Goal: Task Accomplishment & Management: Manage account settings

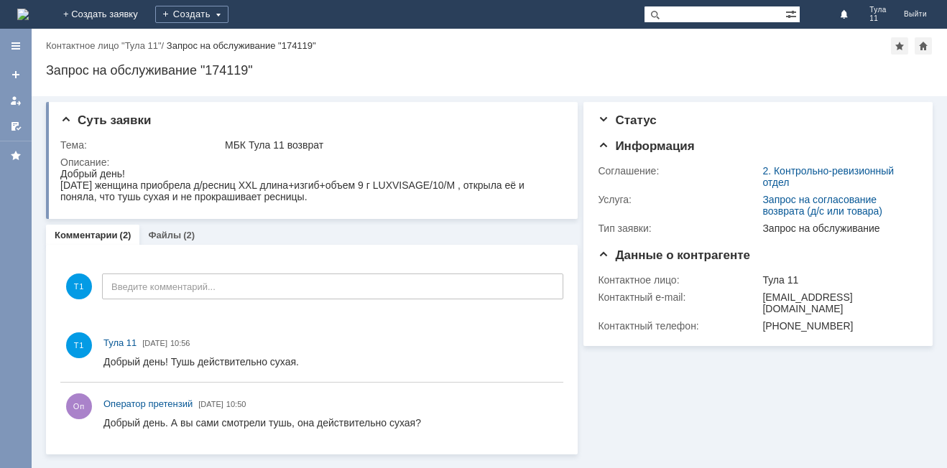
click at [29, 13] on img at bounding box center [22, 14] width 11 height 11
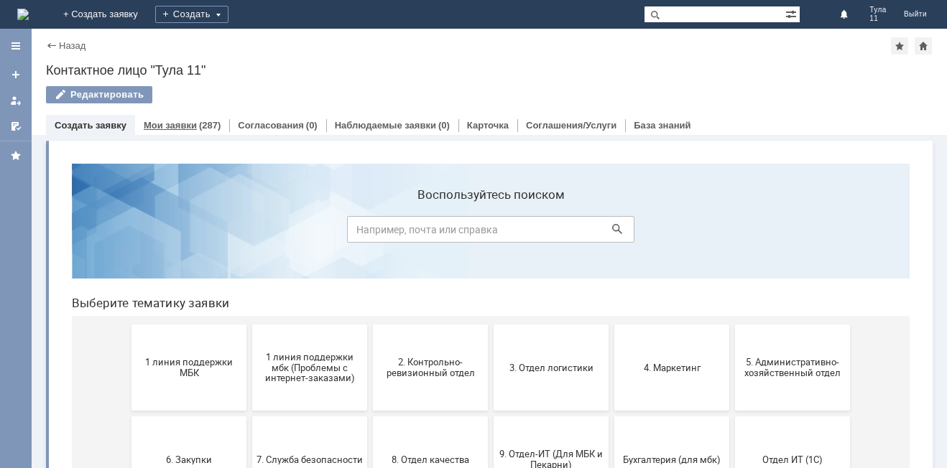
click at [181, 123] on link "Мои заявки" at bounding box center [170, 125] width 53 height 11
